Goal: Find specific page/section: Find specific page/section

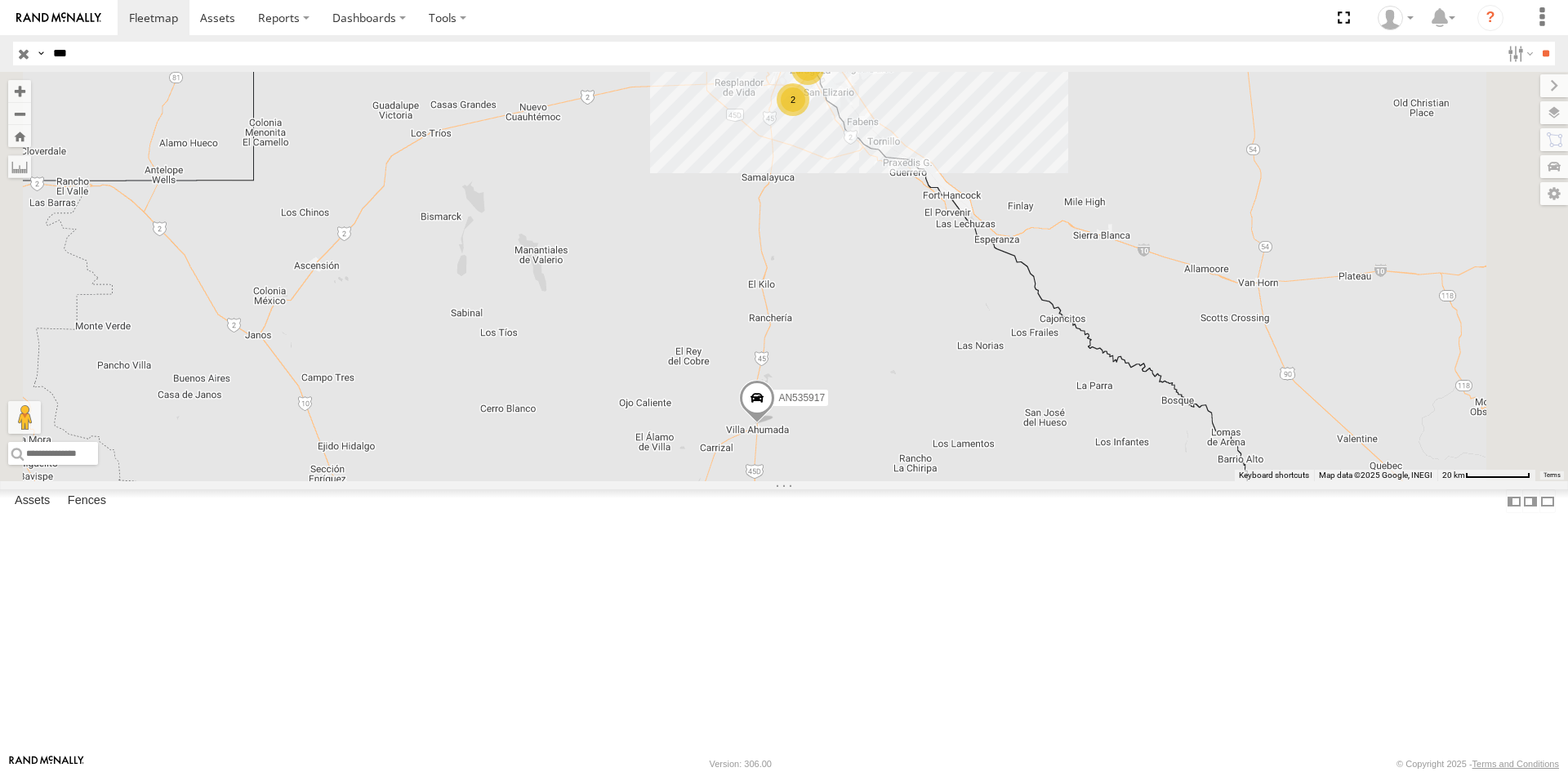
drag, startPoint x: 1359, startPoint y: 260, endPoint x: 1330, endPoint y: 266, distance: 29.6
click at [1359, 260] on div "AN535917 2 4" at bounding box center [784, 277] width 1568 height 410
drag, startPoint x: 70, startPoint y: 54, endPoint x: 0, endPoint y: 27, distance: 75.0
click at [0, 27] on body at bounding box center [784, 386] width 1568 height 772
type input "***"
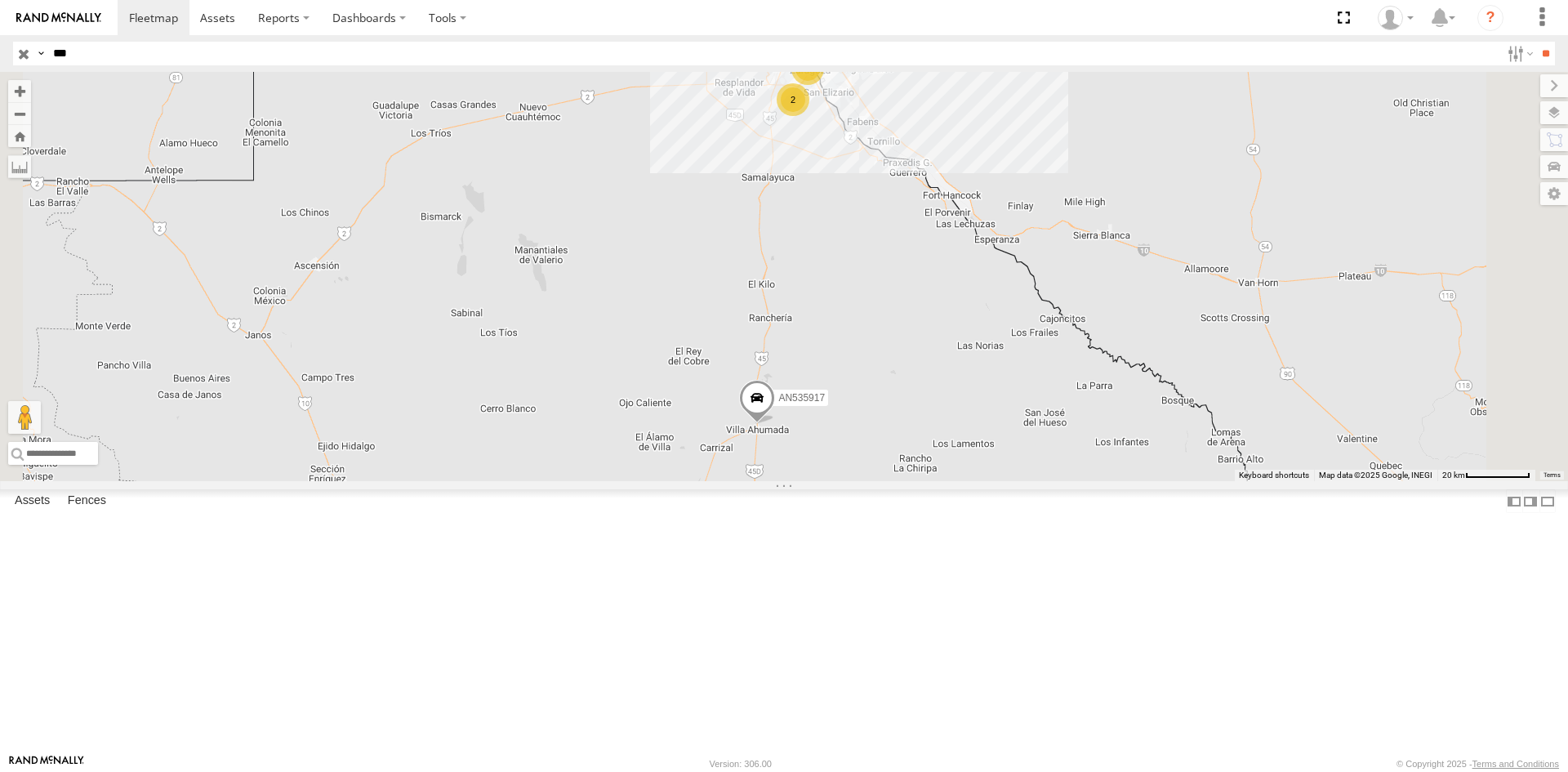
click at [1537, 42] on input "**" at bounding box center [1546, 53] width 19 height 24
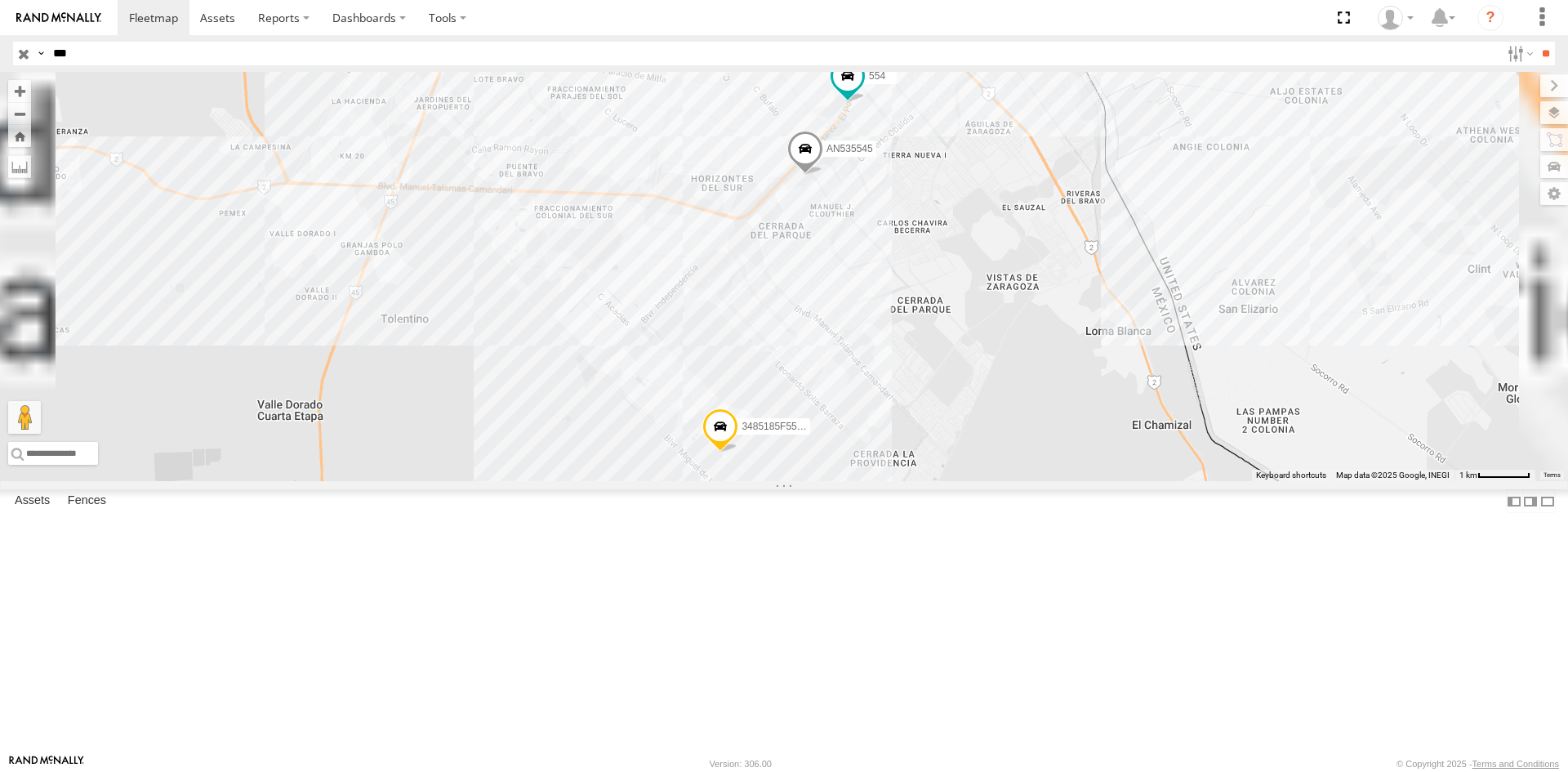
click at [0, 0] on div "554" at bounding box center [0, 0] width 0 height 0
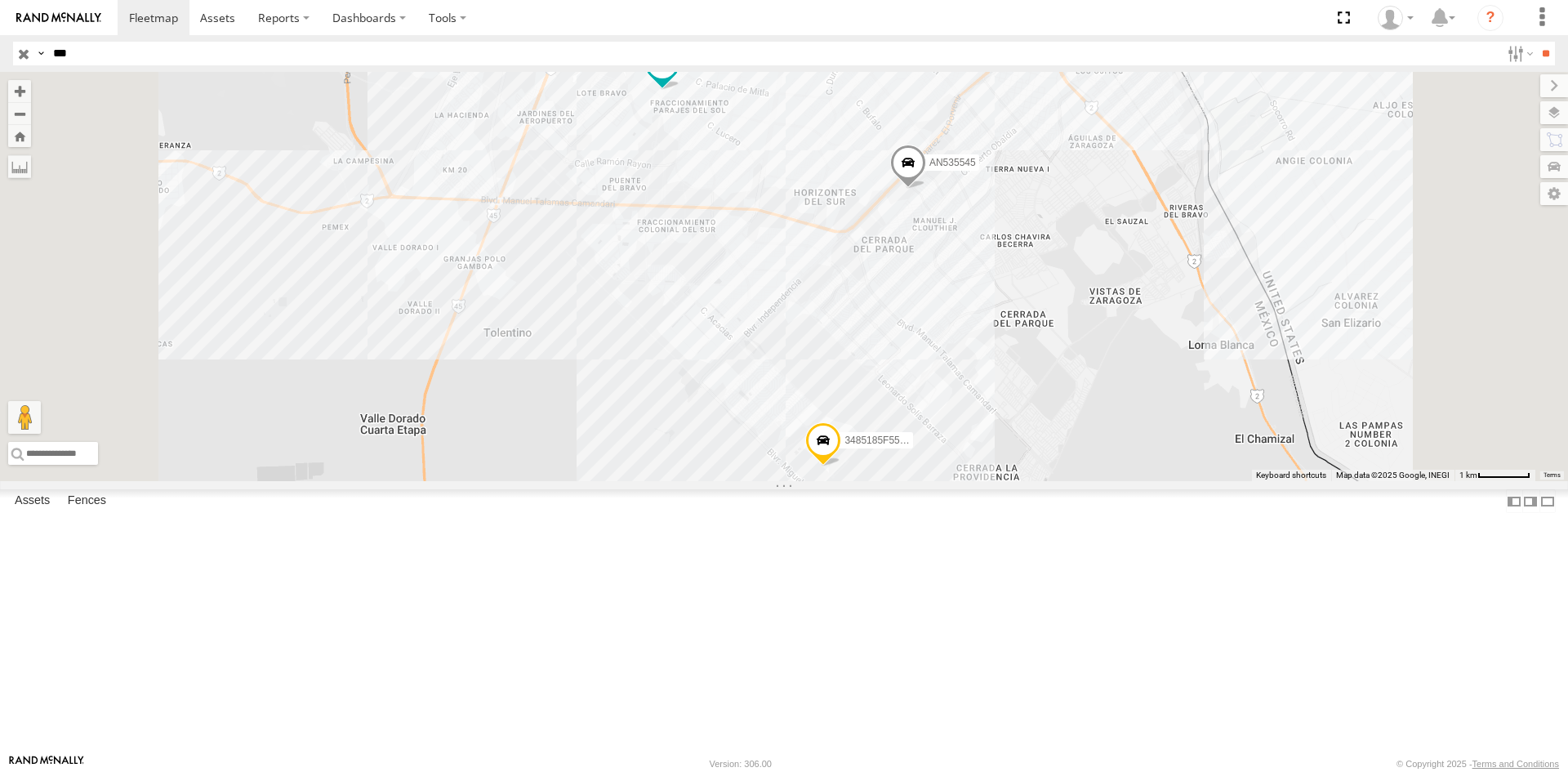
click at [0, 0] on div "554 Locales" at bounding box center [0, 0] width 0 height 0
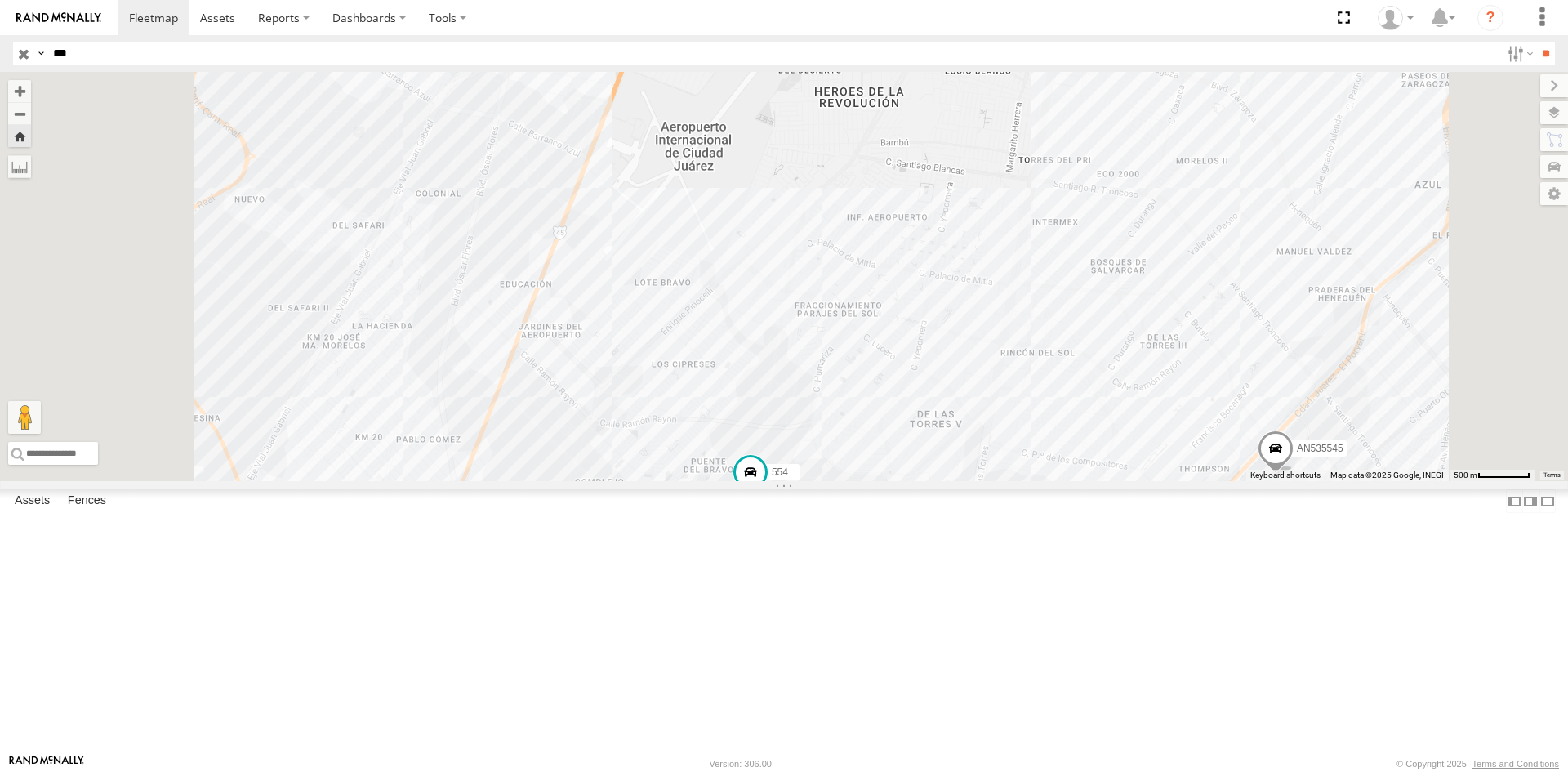
click at [0, 0] on div "Locales" at bounding box center [0, 0] width 0 height 0
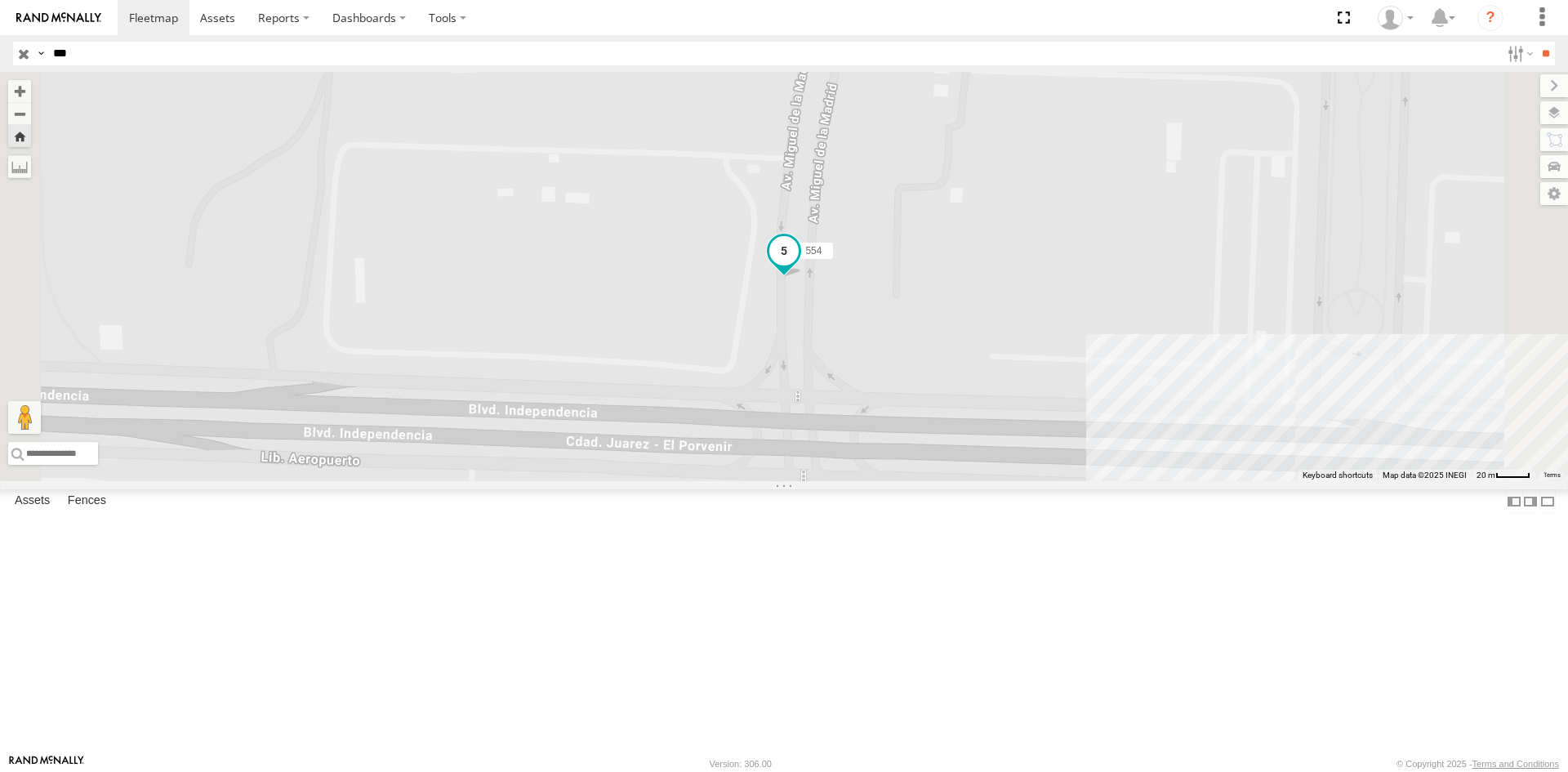
click at [802, 277] on span at bounding box center [784, 255] width 36 height 44
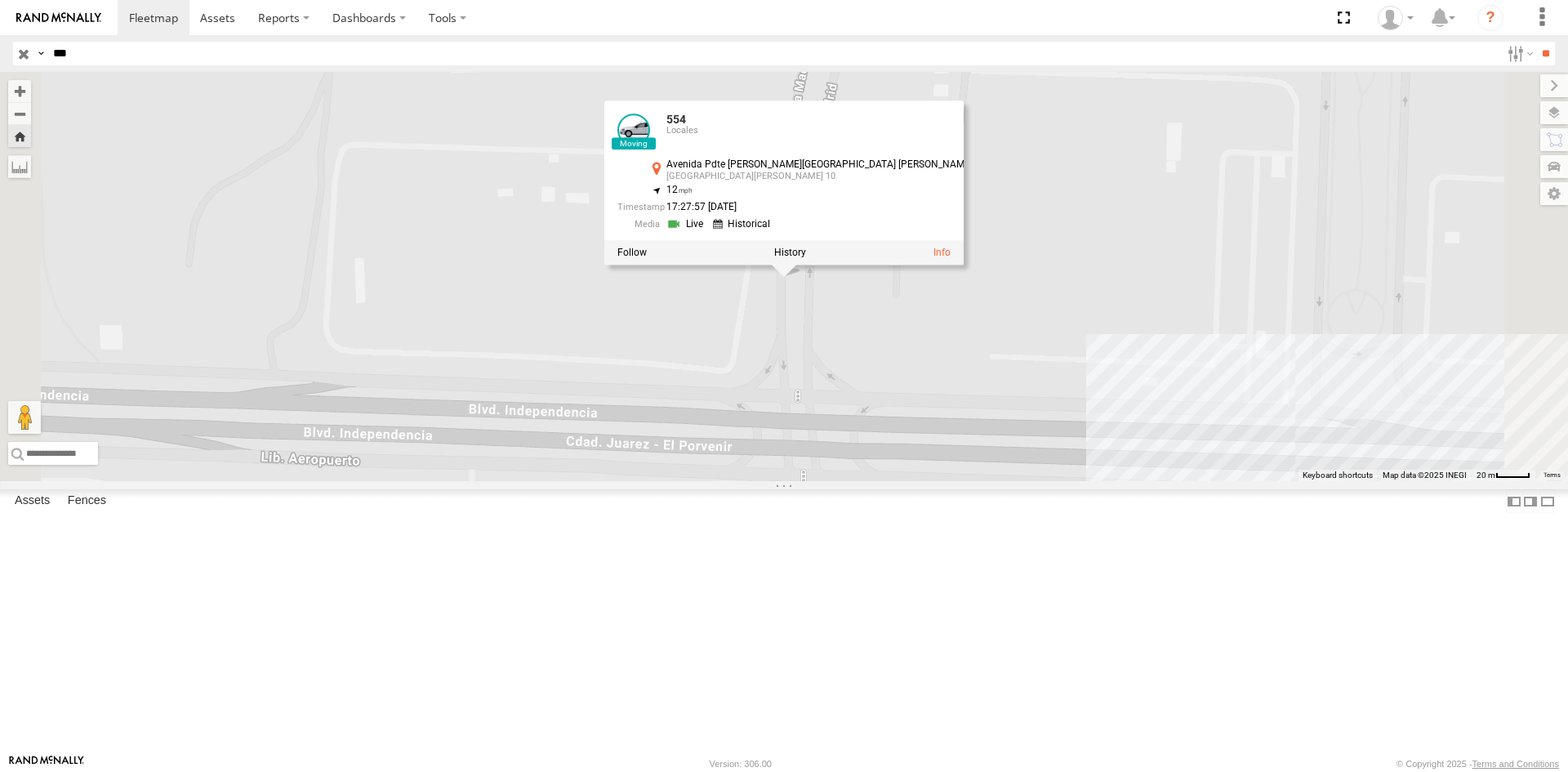
click at [998, 193] on div "554 554 Locales [GEOGRAPHIC_DATA][PERSON_NAME][PERSON_NAME][PERSON_NAME] 10 31.…" at bounding box center [784, 277] width 1568 height 410
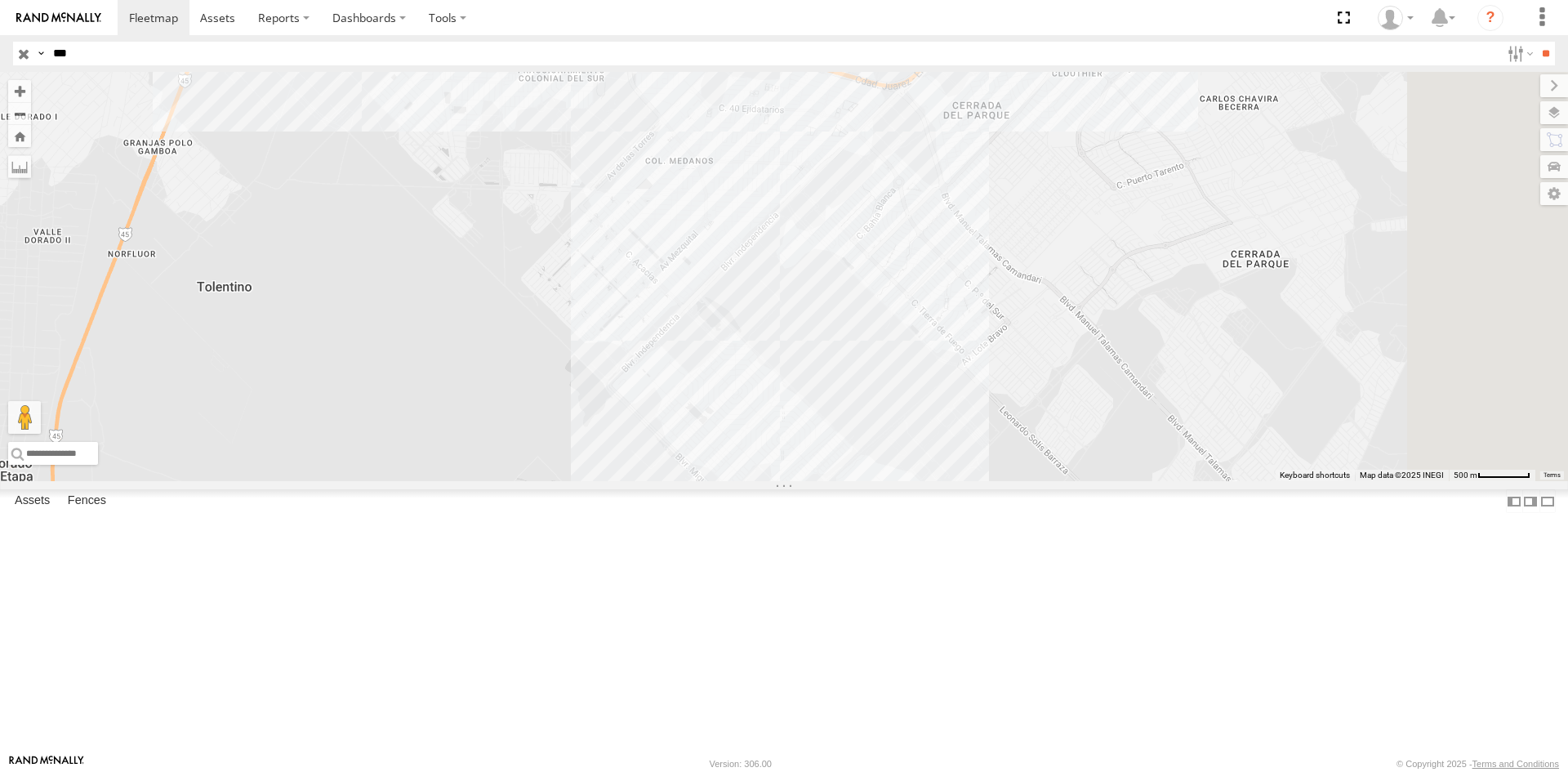
click at [642, 39] on span at bounding box center [624, 17] width 36 height 44
click at [796, 389] on div "AN535545 554 3485185F5548 [GEOGRAPHIC_DATA][PERSON_NAME] 31.60546 , -106.40798 …" at bounding box center [784, 277] width 1568 height 410
click at [0, 0] on div "554" at bounding box center [0, 0] width 0 height 0
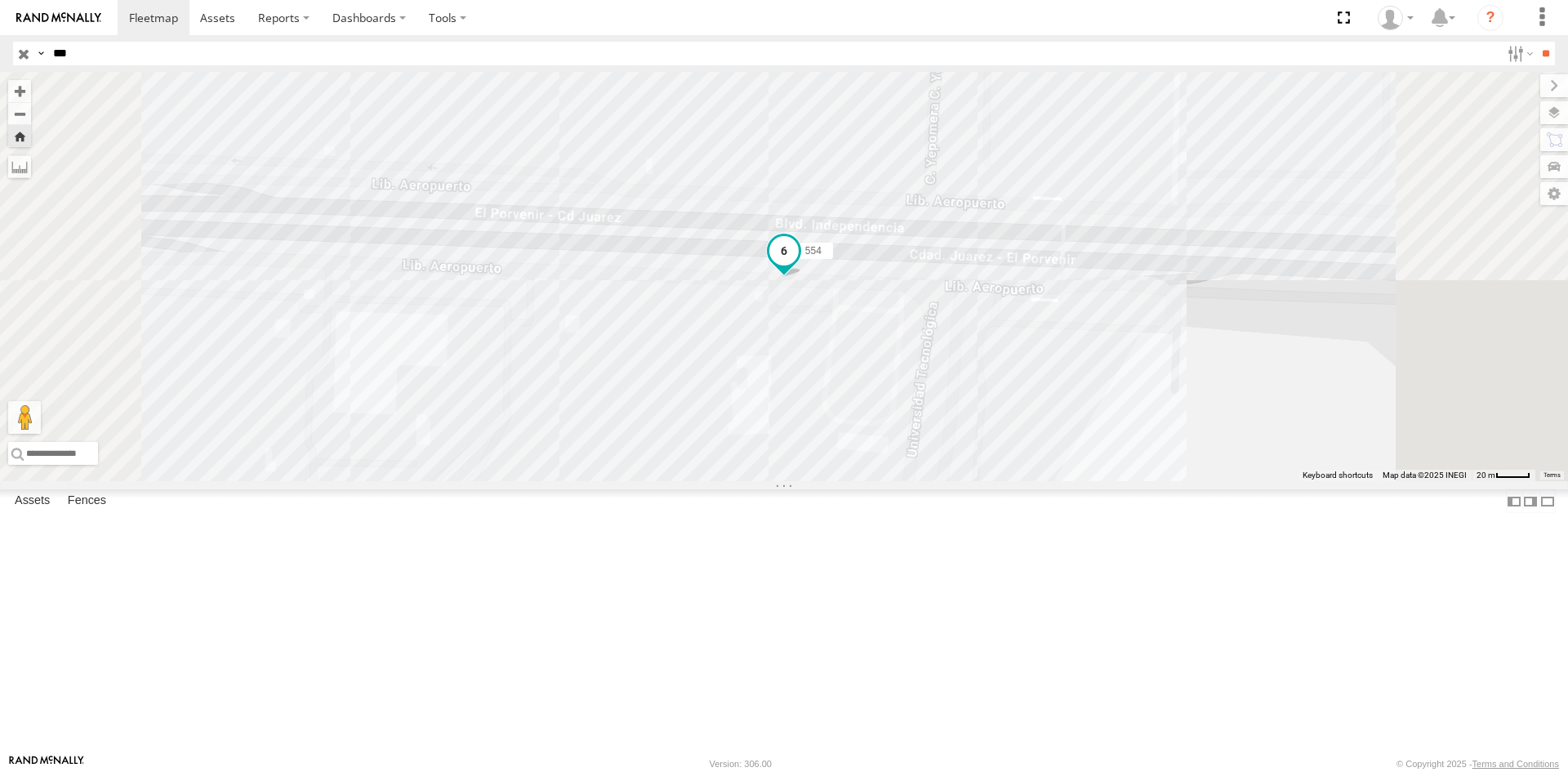
click at [802, 277] on span at bounding box center [784, 255] width 36 height 44
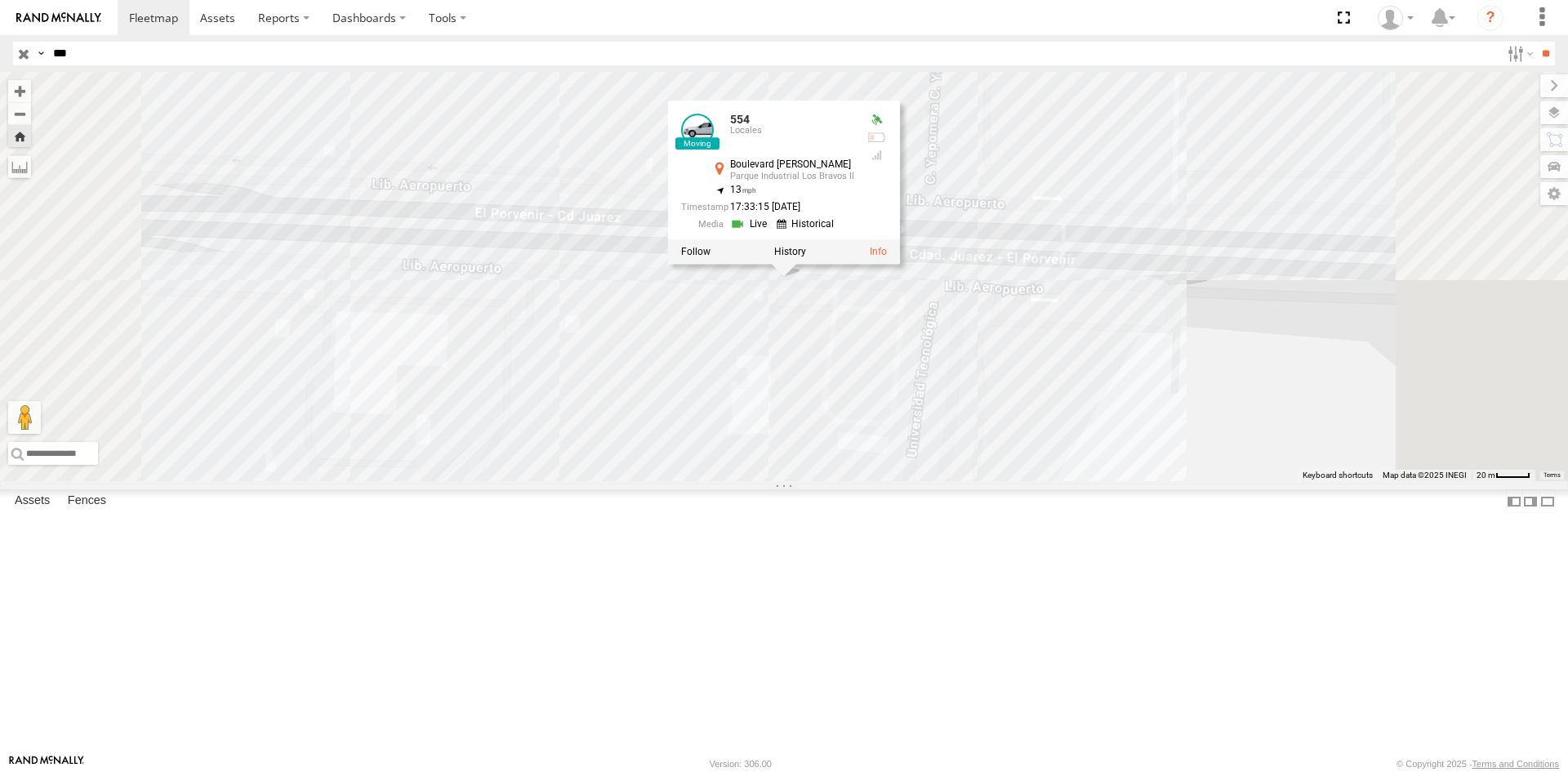
click at [1083, 178] on div "554 [GEOGRAPHIC_DATA][PERSON_NAME] 31.60546 , -106.40798 13 17:33:15 [DATE]" at bounding box center [784, 277] width 1568 height 410
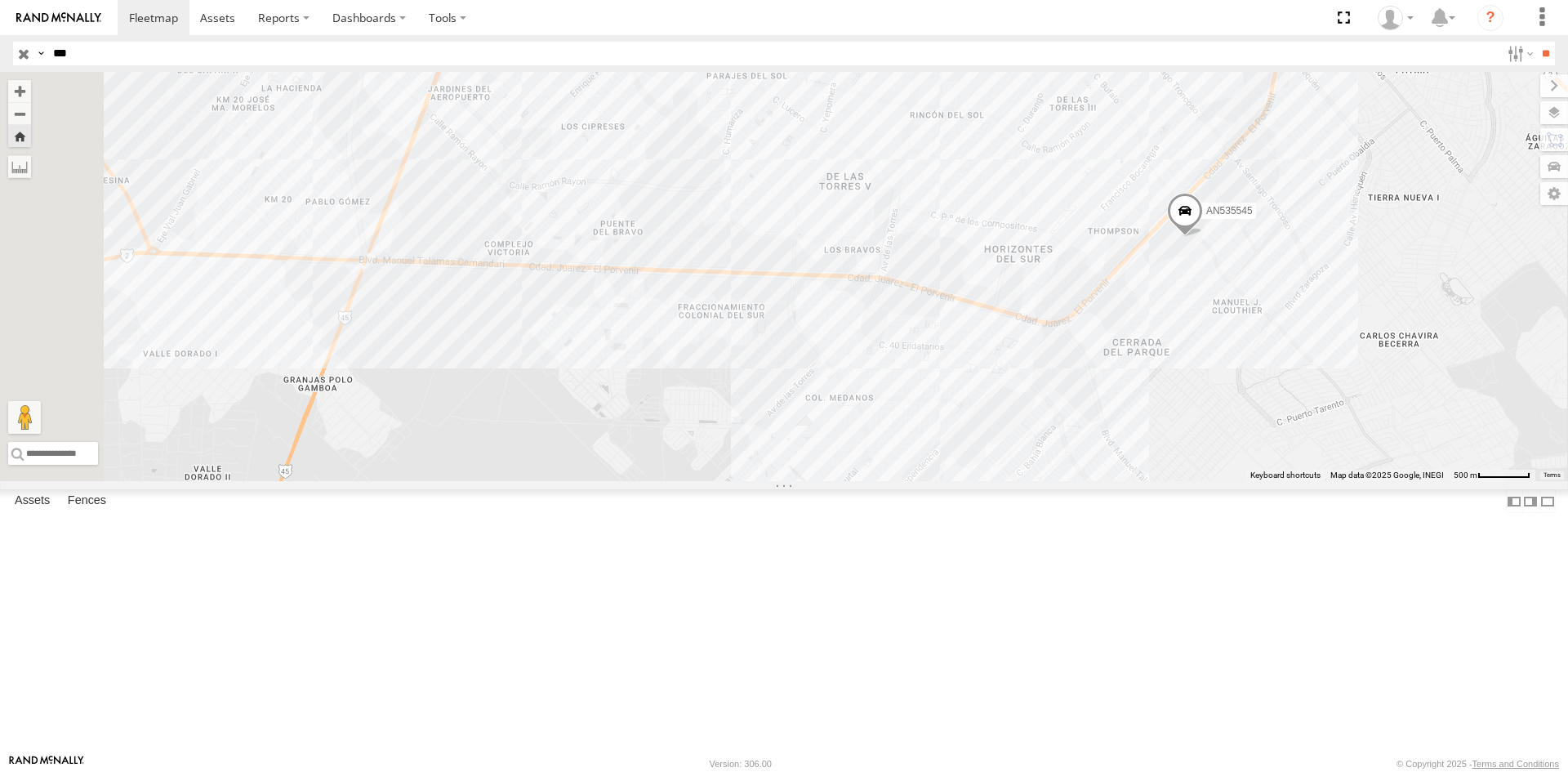
click at [0, 0] on div "554" at bounding box center [0, 0] width 0 height 0
